Goal: Task Accomplishment & Management: Complete application form

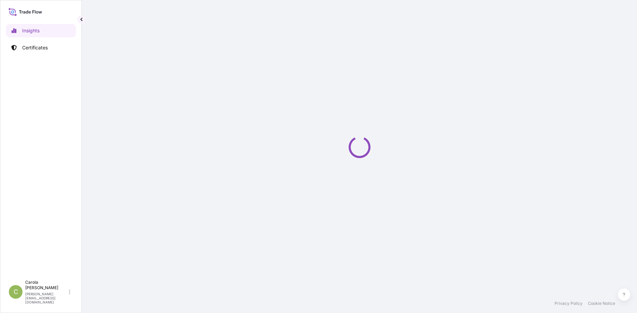
select select "2025"
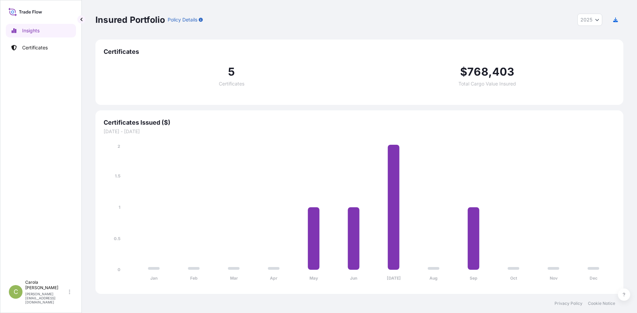
click at [33, 11] on icon at bounding box center [33, 11] width 2 height 3
click at [31, 45] on p "Certificates" at bounding box center [35, 47] width 26 height 7
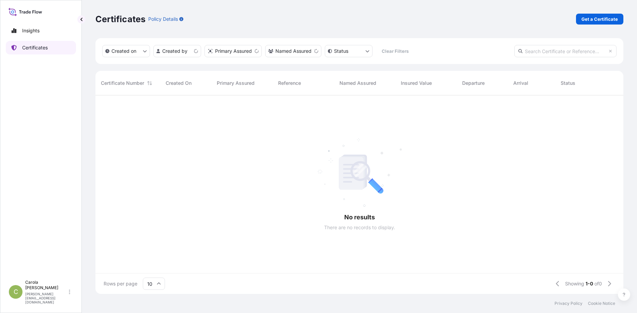
scroll to position [203, 528]
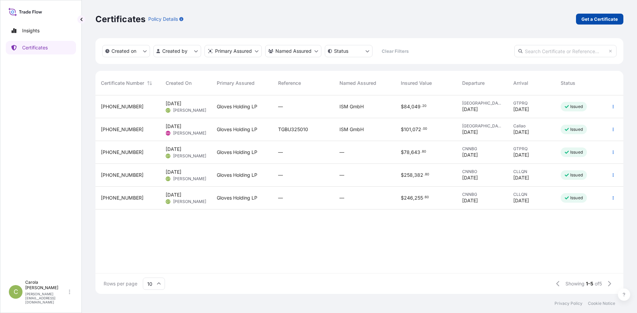
click at [605, 20] on p "Get a Certificate" at bounding box center [600, 19] width 36 height 7
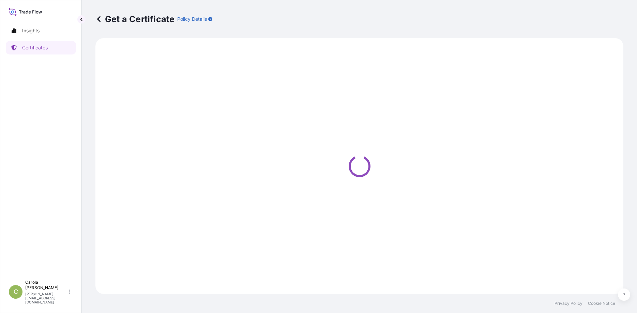
select select "Barge"
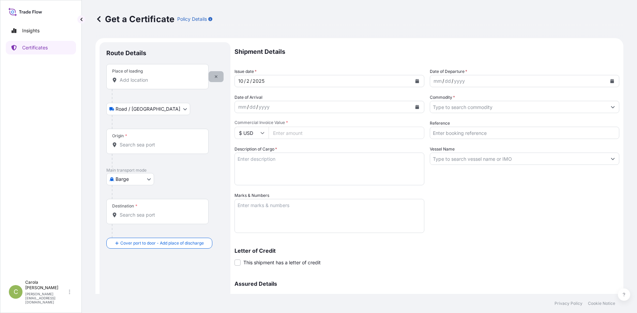
click at [220, 79] on button "button" at bounding box center [216, 76] width 15 height 11
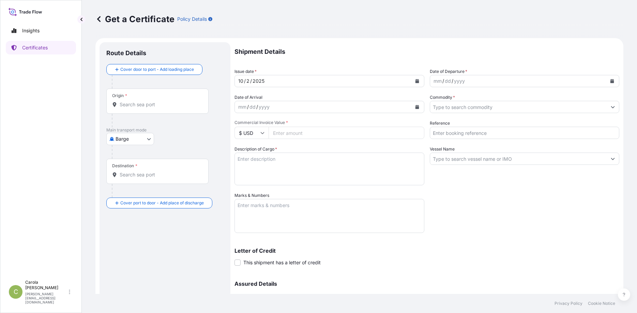
click at [149, 109] on div "Origin *" at bounding box center [157, 101] width 102 height 25
click at [149, 108] on input "Origin *" at bounding box center [160, 104] width 80 height 7
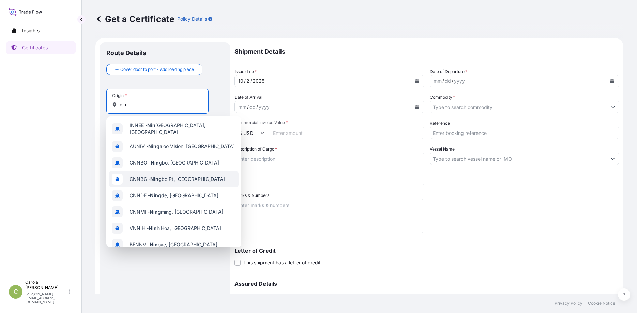
click at [192, 175] on div "CNNBG - Nin gbo Pt, [GEOGRAPHIC_DATA]" at bounding box center [174, 179] width 130 height 16
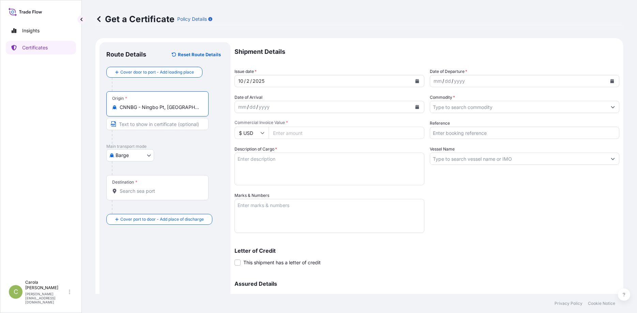
type input "CNNBG - Ningbo Pt, [GEOGRAPHIC_DATA]"
click at [147, 154] on body "0 options available. 10 options available. Insights Certificates C [PERSON_NAME…" at bounding box center [318, 156] width 637 height 313
click at [139, 212] on span "Ocean Vessel" at bounding box center [134, 210] width 30 height 7
select select "Ocean Vessel"
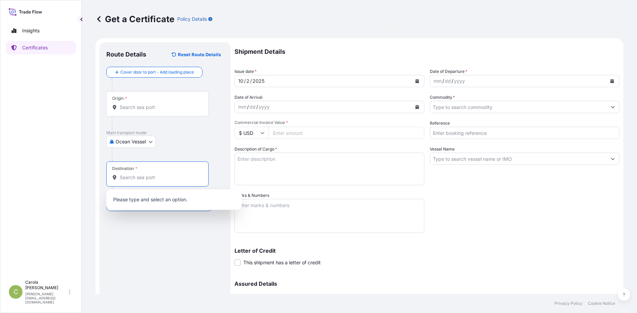
click at [150, 180] on input "Destination *" at bounding box center [160, 177] width 80 height 7
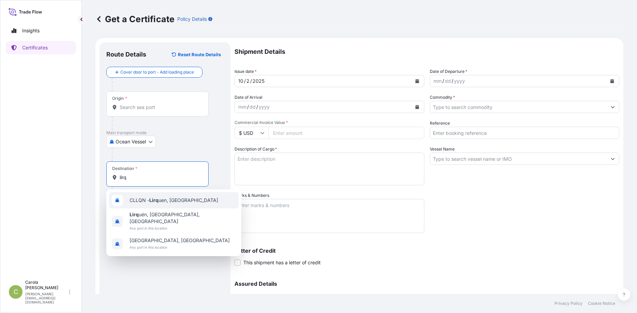
click at [174, 203] on span "CLLQN - Lirq uen, [GEOGRAPHIC_DATA]" at bounding box center [174, 200] width 89 height 7
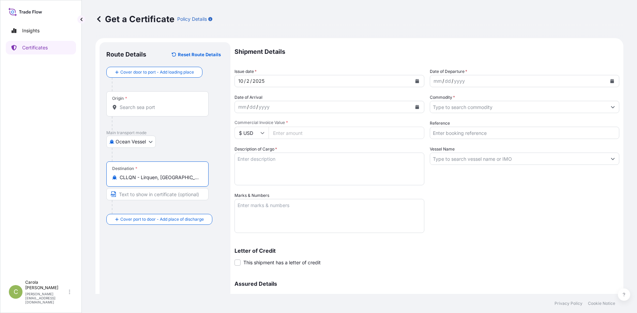
type input "CLLQN - Lirquen, [GEOGRAPHIC_DATA]"
click at [614, 80] on icon "Calendar" at bounding box center [613, 81] width 4 height 4
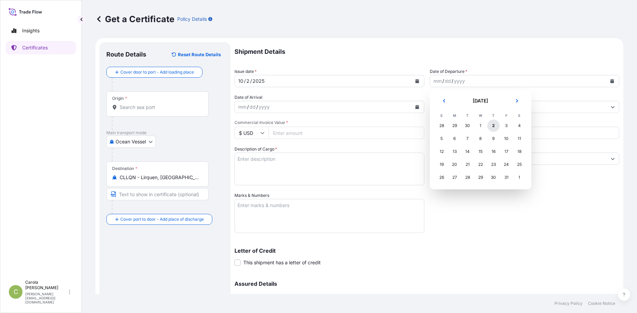
click at [495, 129] on div "2" at bounding box center [494, 126] width 12 height 12
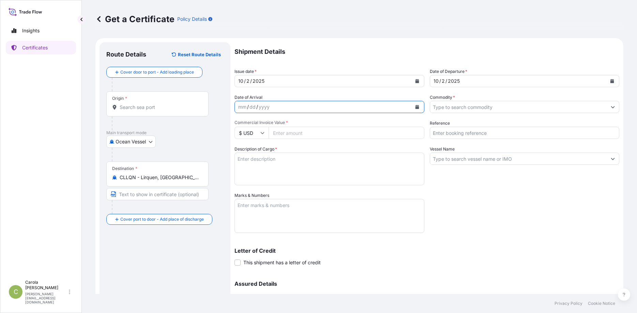
click at [415, 108] on icon "Calendar" at bounding box center [417, 107] width 4 height 4
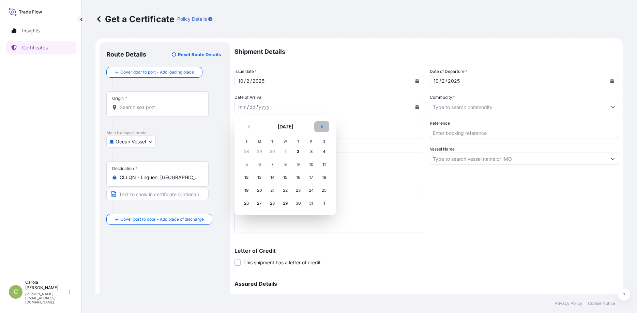
click at [322, 127] on icon "Next" at bounding box center [322, 127] width 4 height 4
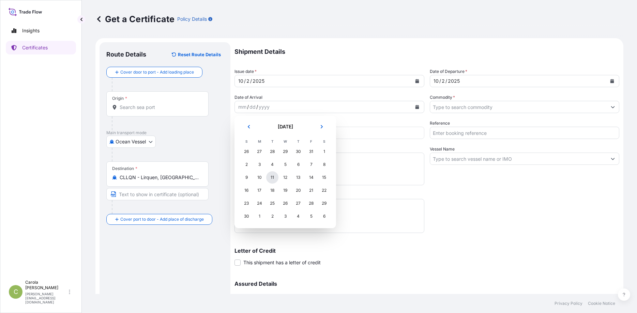
click at [271, 178] on div "11" at bounding box center [272, 177] width 12 height 12
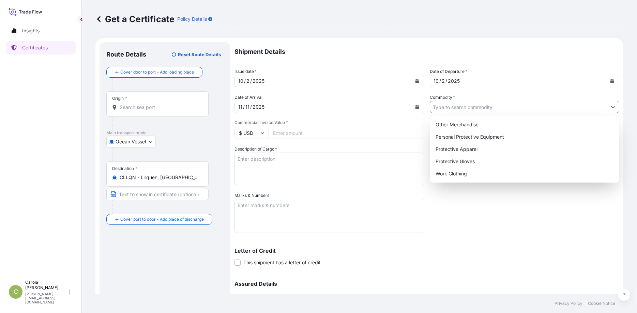
click at [612, 108] on icon "Show suggestions" at bounding box center [613, 107] width 4 height 2
click at [522, 126] on div "Other Merchandise" at bounding box center [525, 125] width 184 height 12
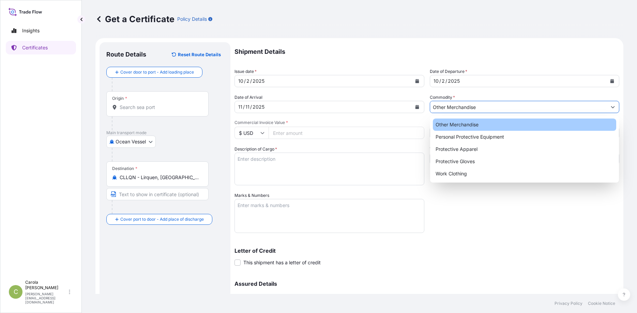
type input "Other Merchandise"
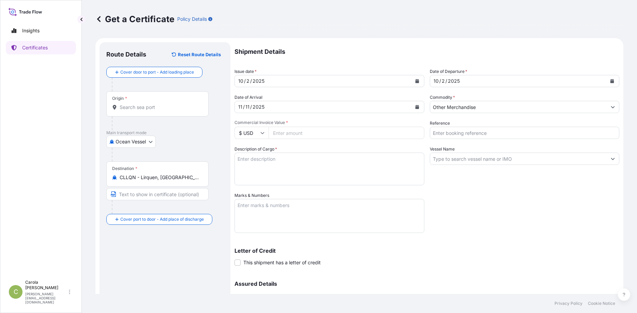
click at [325, 134] on input "Commercial Invoice Value *" at bounding box center [347, 133] width 156 height 12
click at [383, 249] on p "Letter of Credit" at bounding box center [427, 250] width 385 height 5
click at [304, 132] on input "Commercial Invoice Value *" at bounding box center [347, 133] width 156 height 12
type input "229038"
click at [304, 178] on textarea "Description of Cargo *" at bounding box center [330, 169] width 190 height 33
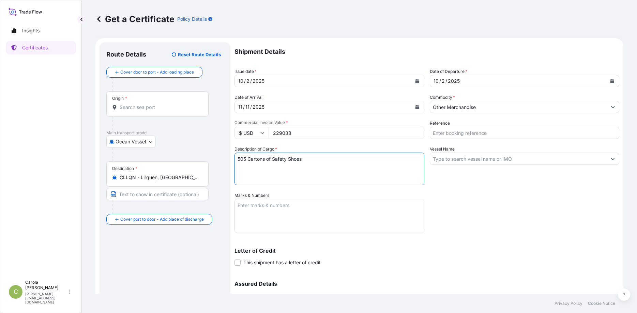
click at [250, 160] on textarea "505 Cartons of Safety Shoes" at bounding box center [330, 169] width 190 height 33
click at [341, 163] on textarea "505 Cartons of Safety Shoes" at bounding box center [330, 169] width 190 height 33
type textarea "505 Cartons of Safety Shoes 8863 kg gross in total"
click at [350, 206] on textarea "Marks & Numbers" at bounding box center [330, 216] width 190 height 34
type textarea "40 HC = TCLU6504429"
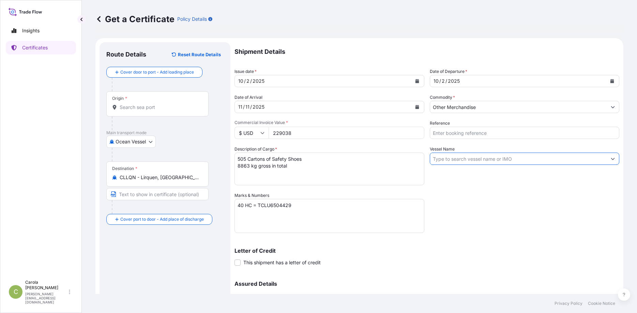
click at [526, 161] on input "Vessel Name" at bounding box center [518, 159] width 177 height 12
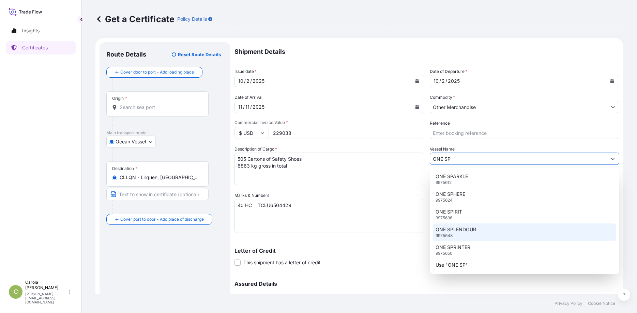
click at [490, 232] on div "ONE SPLENDOUR 9975648" at bounding box center [525, 233] width 184 height 18
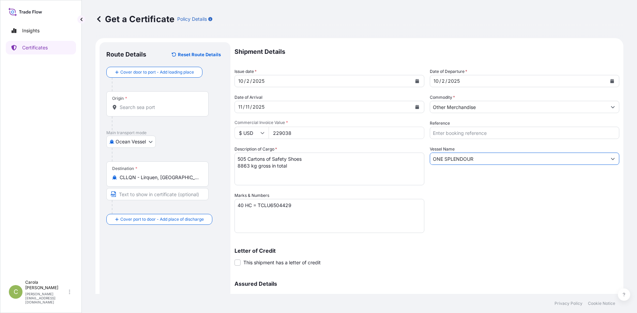
scroll to position [66, 0]
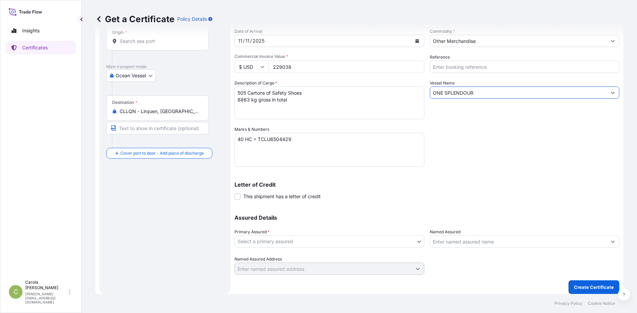
type input "ONE SPLENDOUR"
click at [417, 243] on body "Insights Certificates C [PERSON_NAME] [PERSON_NAME][EMAIL_ADDRESS][DOMAIN_NAME]…" at bounding box center [318, 156] width 637 height 313
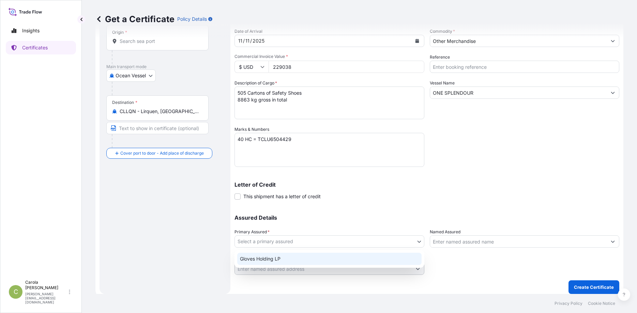
click at [349, 258] on div "Gloves Holding LP" at bounding box center [329, 259] width 184 height 12
select select "32010"
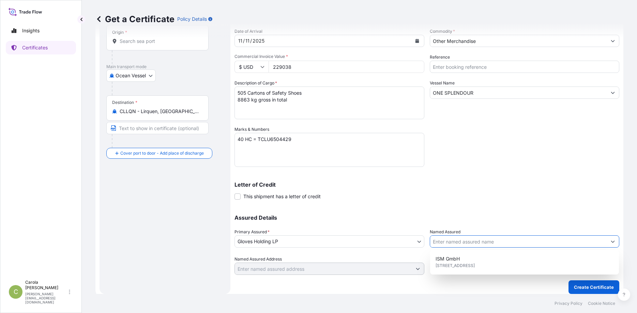
click at [476, 244] on input "Named Assured" at bounding box center [518, 242] width 177 height 12
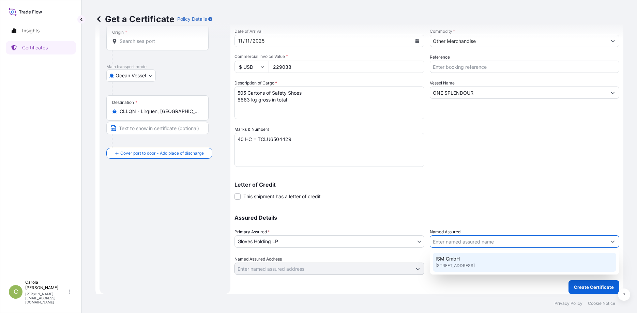
click at [469, 263] on span "[STREET_ADDRESS]" at bounding box center [455, 266] width 39 height 7
type input "ISM GmbH"
type input "[STREET_ADDRESS]"
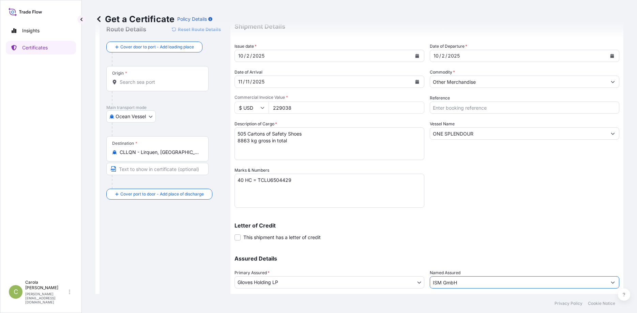
scroll to position [0, 0]
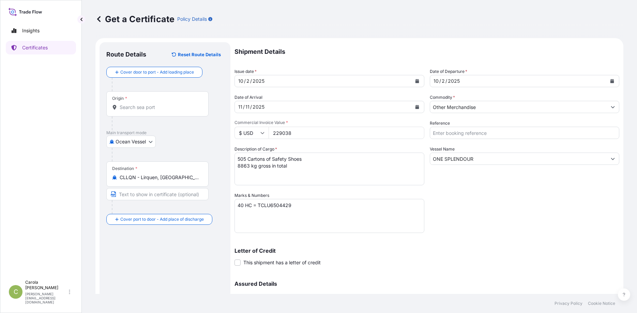
click at [147, 111] on div "Origin *" at bounding box center [157, 103] width 102 height 25
click at [147, 111] on input "Origin *" at bounding box center [160, 107] width 80 height 7
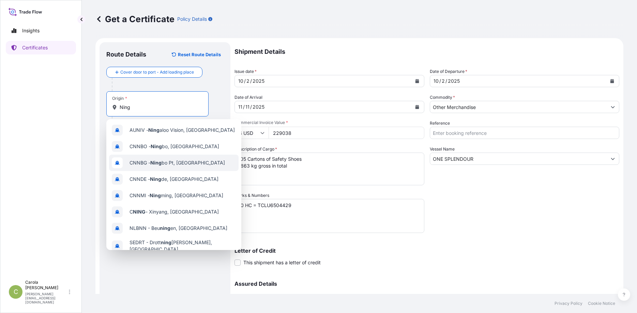
click at [171, 164] on span "CNNBG - Ning bo Pt, [GEOGRAPHIC_DATA]" at bounding box center [177, 163] width 95 height 7
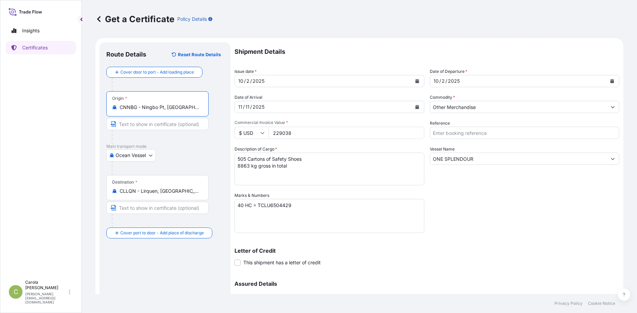
type input "CNNBG - Ningbo Pt, [GEOGRAPHIC_DATA]"
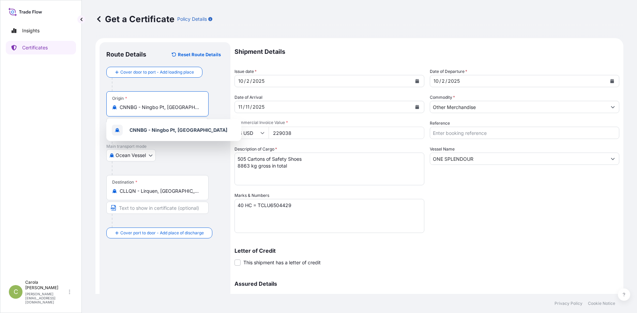
click at [404, 224] on textarea "40 HC = TCLU6504429" at bounding box center [330, 216] width 190 height 34
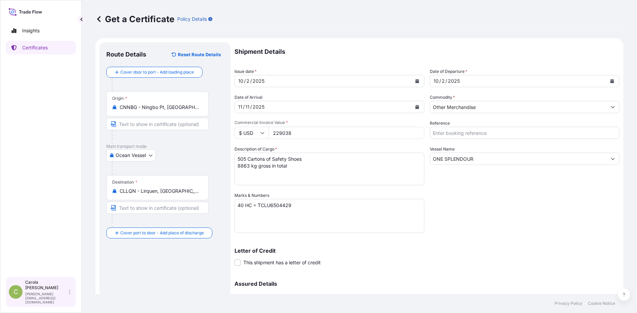
click at [72, 300] on div "C [PERSON_NAME] [PERSON_NAME][EMAIL_ADDRESS][DOMAIN_NAME]" at bounding box center [41, 292] width 64 height 25
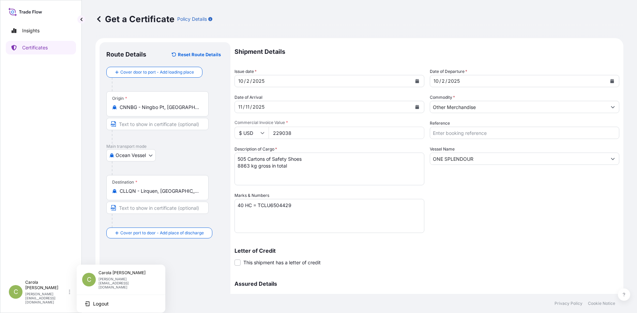
drag, startPoint x: 72, startPoint y: 300, endPoint x: 191, endPoint y: 304, distance: 118.4
click at [191, 304] on div "Insights Certificates C [PERSON_NAME] [PERSON_NAME][EMAIL_ADDRESS][DOMAIN_NAME]…" at bounding box center [318, 156] width 637 height 313
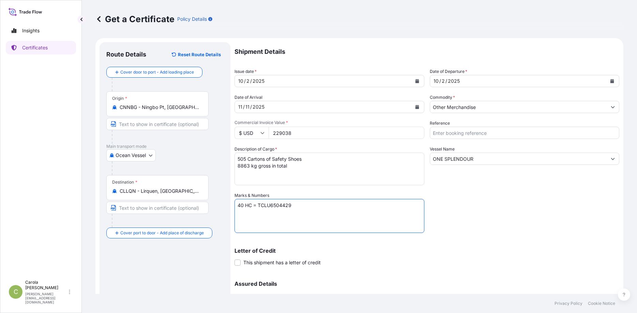
click at [324, 210] on textarea "40 HC = TCLU6504429" at bounding box center [330, 216] width 190 height 34
paste textarea "NBO250014223"
click at [314, 218] on textarea "40 HC = TCLU6504429 B/L Nr. = NBO250014223" at bounding box center [330, 216] width 190 height 34
click at [307, 212] on textarea "40 HC = TCLU6504429 B/L Nr. = NBO250014223" at bounding box center [330, 216] width 190 height 34
paste textarea "NBO250014221"
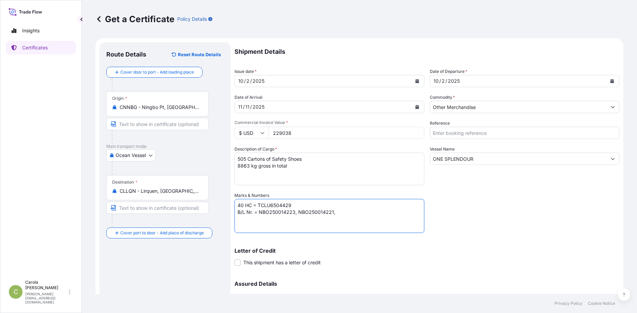
paste textarea "NBO250014224"
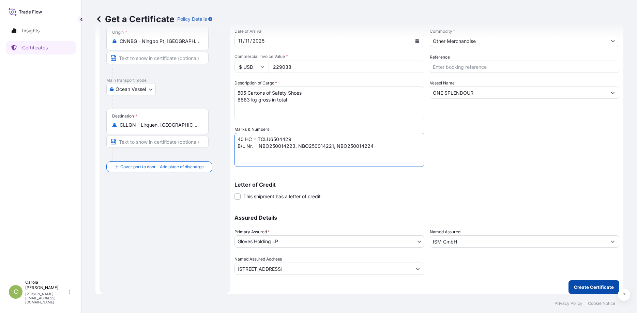
type textarea "40 HC = TCLU6504429 B/L Nr. = NBO250014223, NBO250014221, NBO250014224"
click at [592, 287] on p "Create Certificate" at bounding box center [594, 287] width 40 height 7
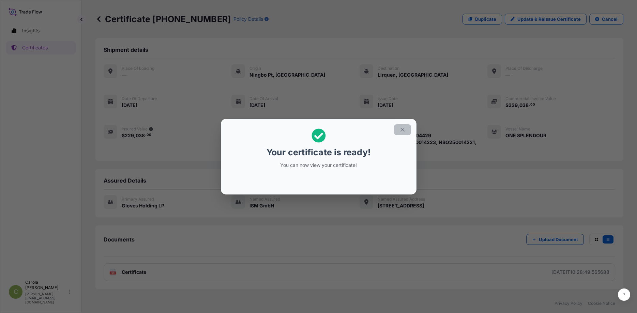
click at [402, 131] on icon "button" at bounding box center [403, 130] width 6 height 6
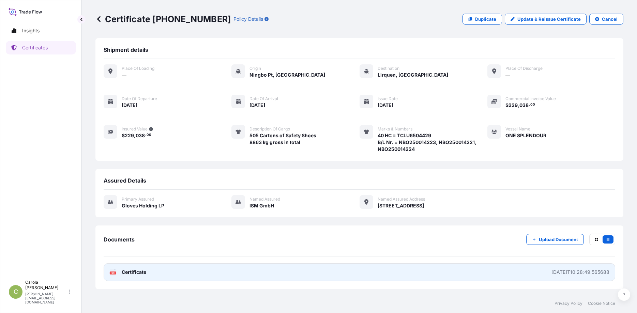
click at [141, 272] on span "Certificate" at bounding box center [134, 272] width 25 height 7
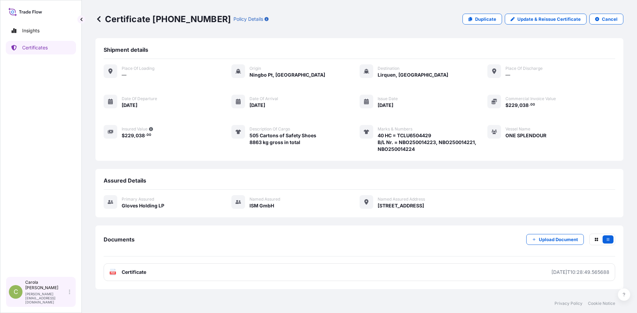
drag, startPoint x: 44, startPoint y: 296, endPoint x: 48, endPoint y: 297, distance: 4.5
click at [47, 291] on p "[PERSON_NAME]" at bounding box center [46, 285] width 42 height 11
